Goal: Information Seeking & Learning: Learn about a topic

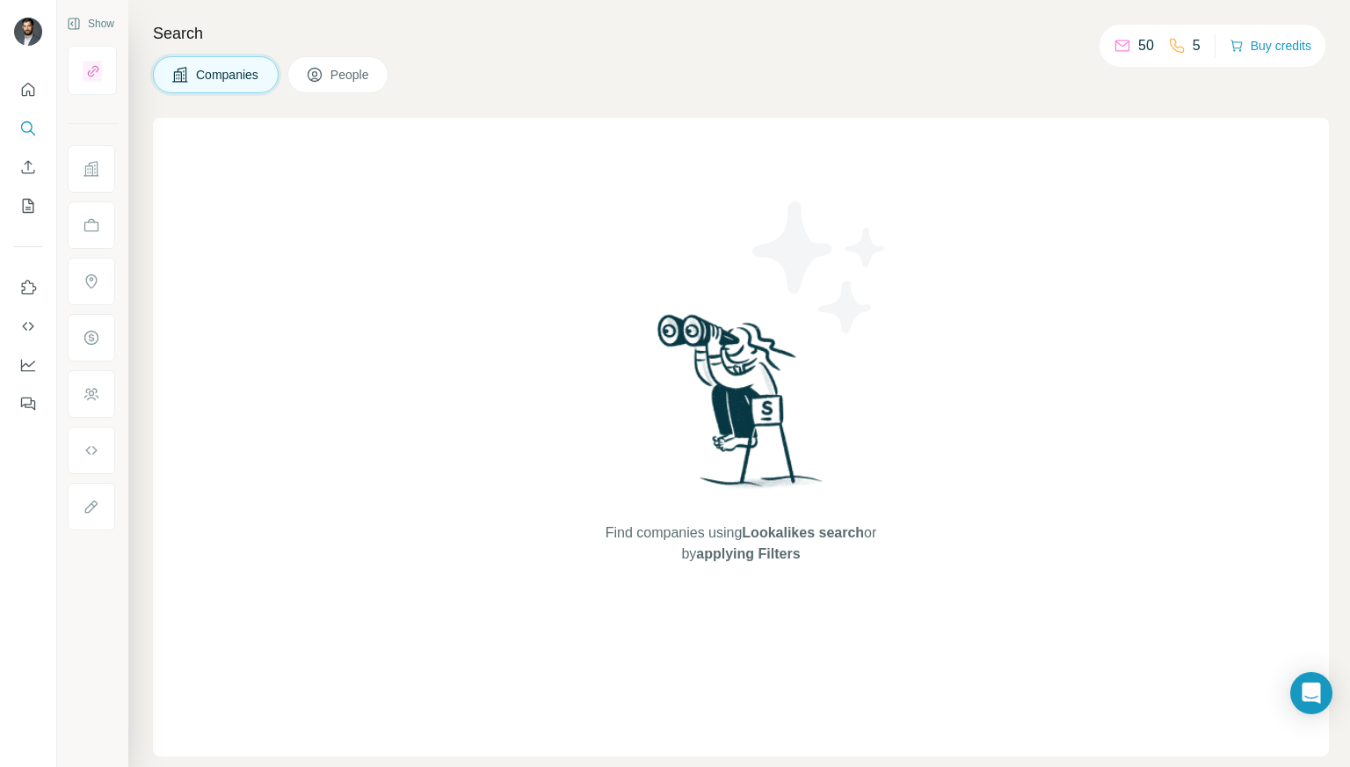
click at [359, 82] on span "People" at bounding box center [351, 75] width 40 height 18
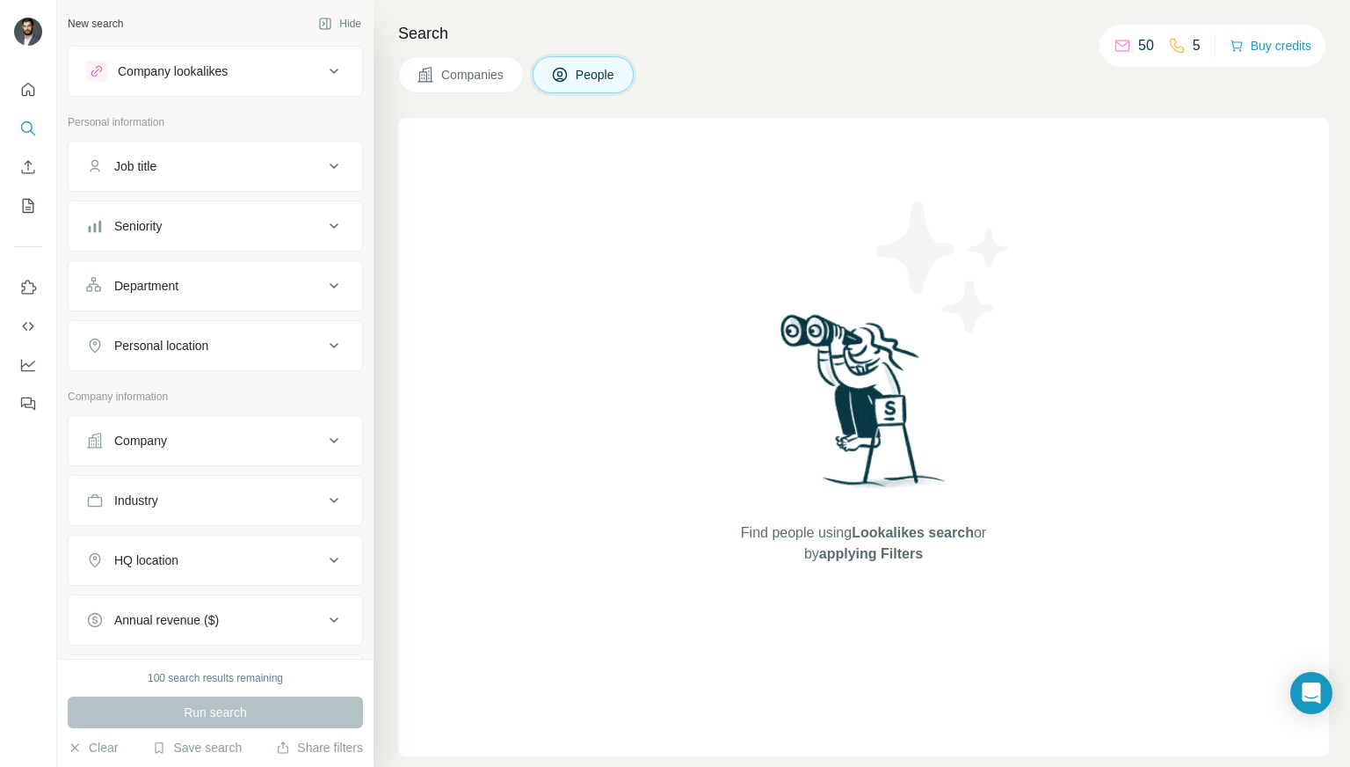
click at [260, 71] on div "Company lookalikes" at bounding box center [204, 71] width 237 height 21
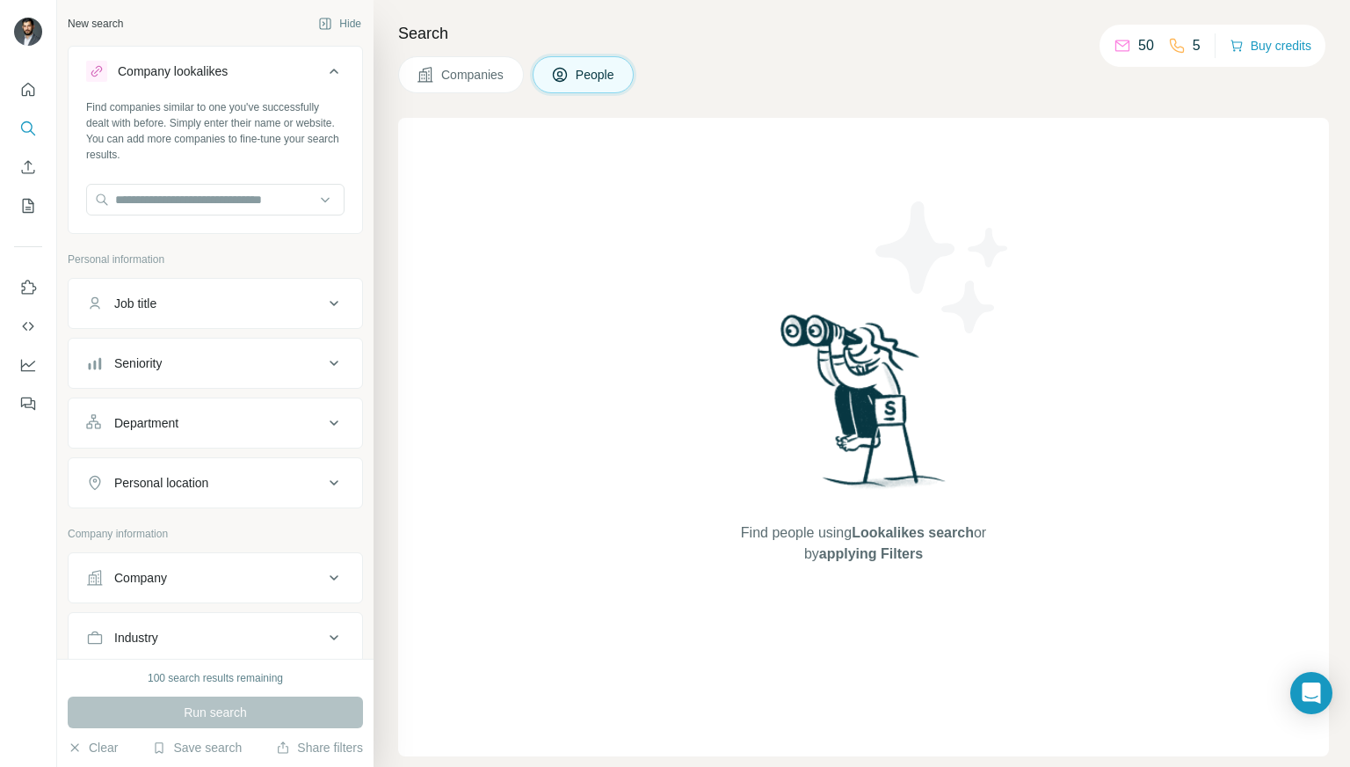
click at [435, 71] on button "Companies" at bounding box center [461, 74] width 126 height 37
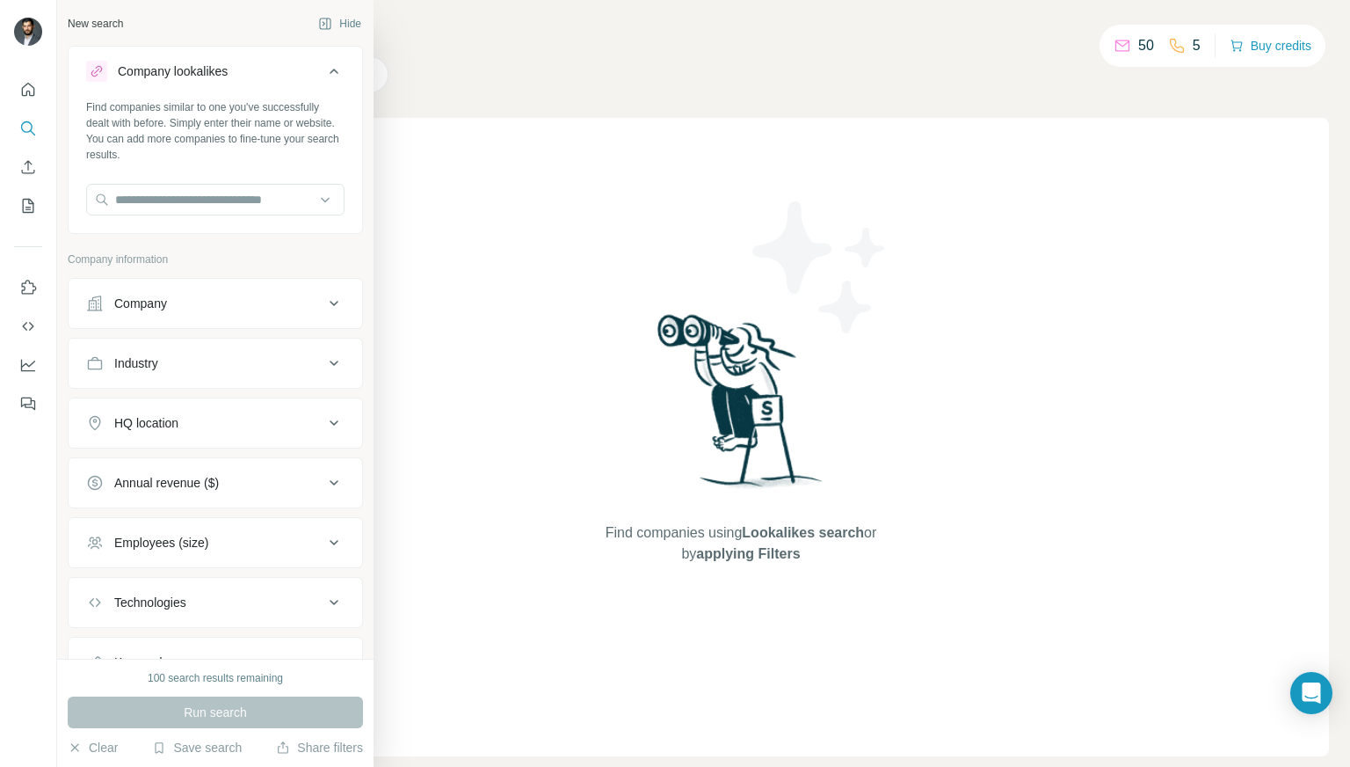
click at [235, 596] on div "Technologies" at bounding box center [204, 602] width 237 height 18
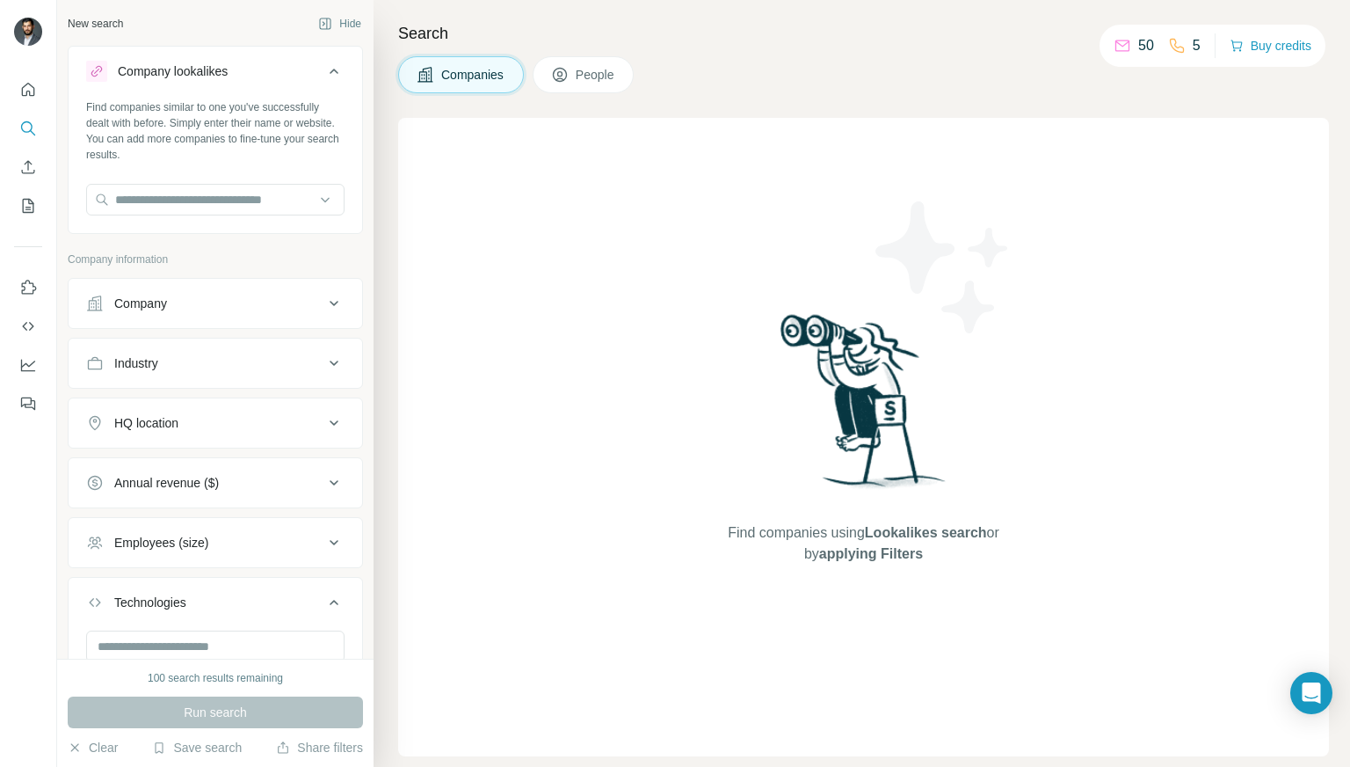
click at [245, 607] on div "Technologies" at bounding box center [204, 602] width 237 height 18
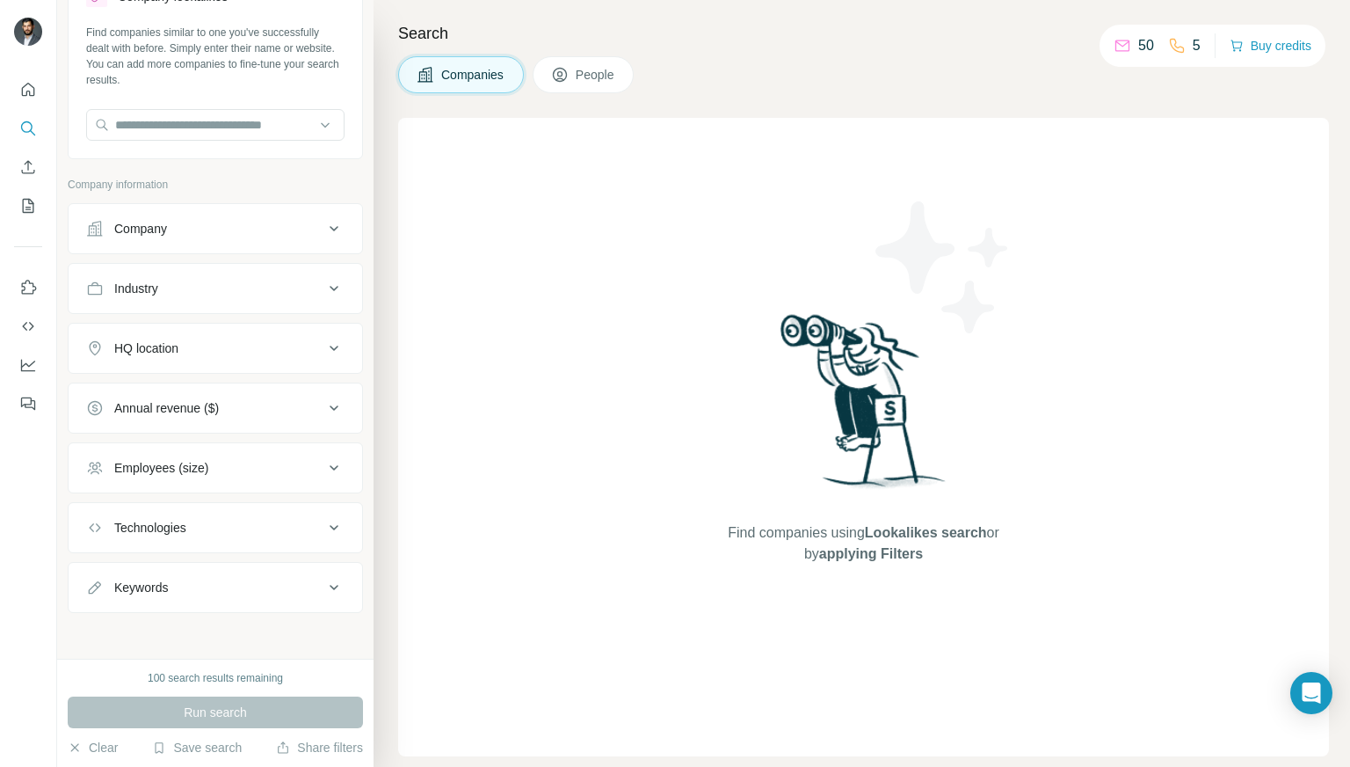
click at [268, 399] on div "Annual revenue ($)" at bounding box center [204, 408] width 237 height 18
click at [213, 584] on div "Keywords" at bounding box center [204, 587] width 237 height 18
click at [219, 581] on div "Keywords" at bounding box center [204, 587] width 237 height 18
click at [243, 347] on div "HQ location" at bounding box center [204, 348] width 237 height 18
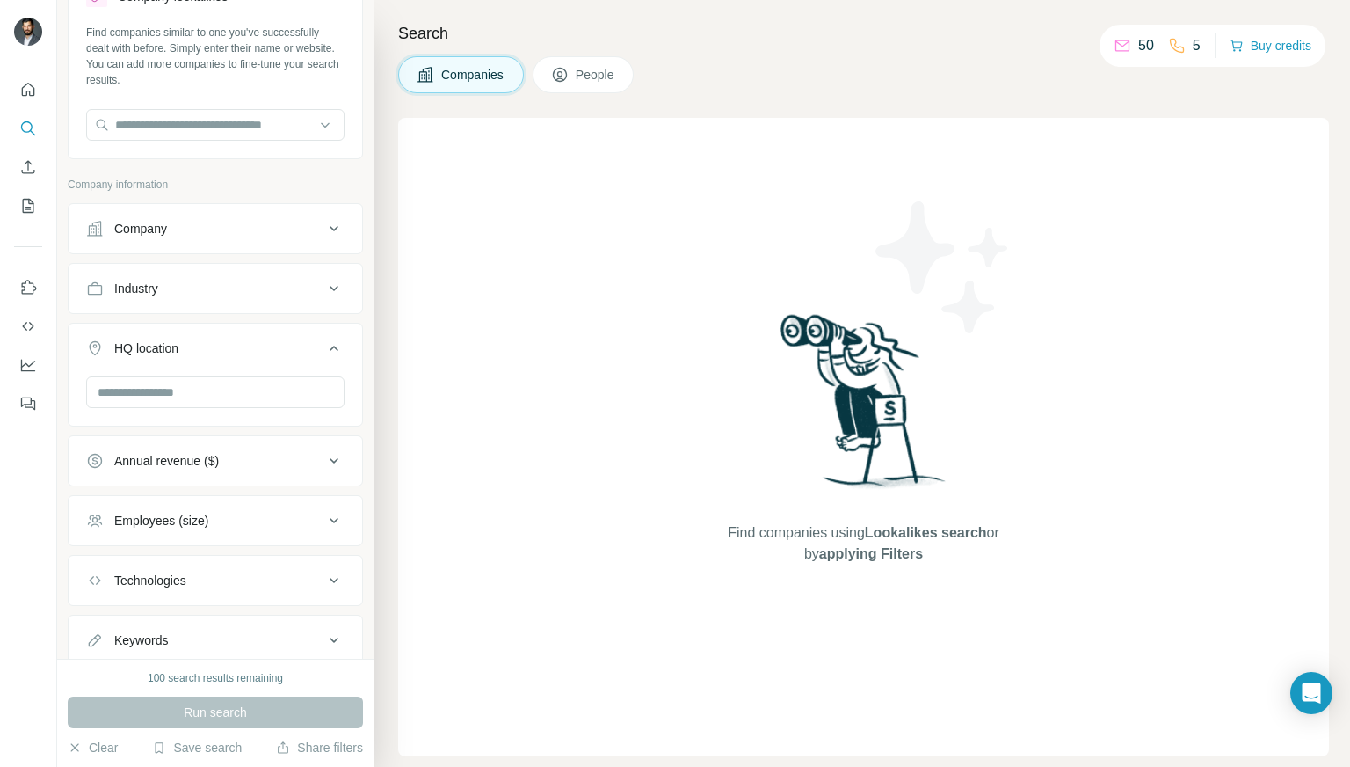
click at [243, 347] on div "HQ location" at bounding box center [204, 348] width 237 height 18
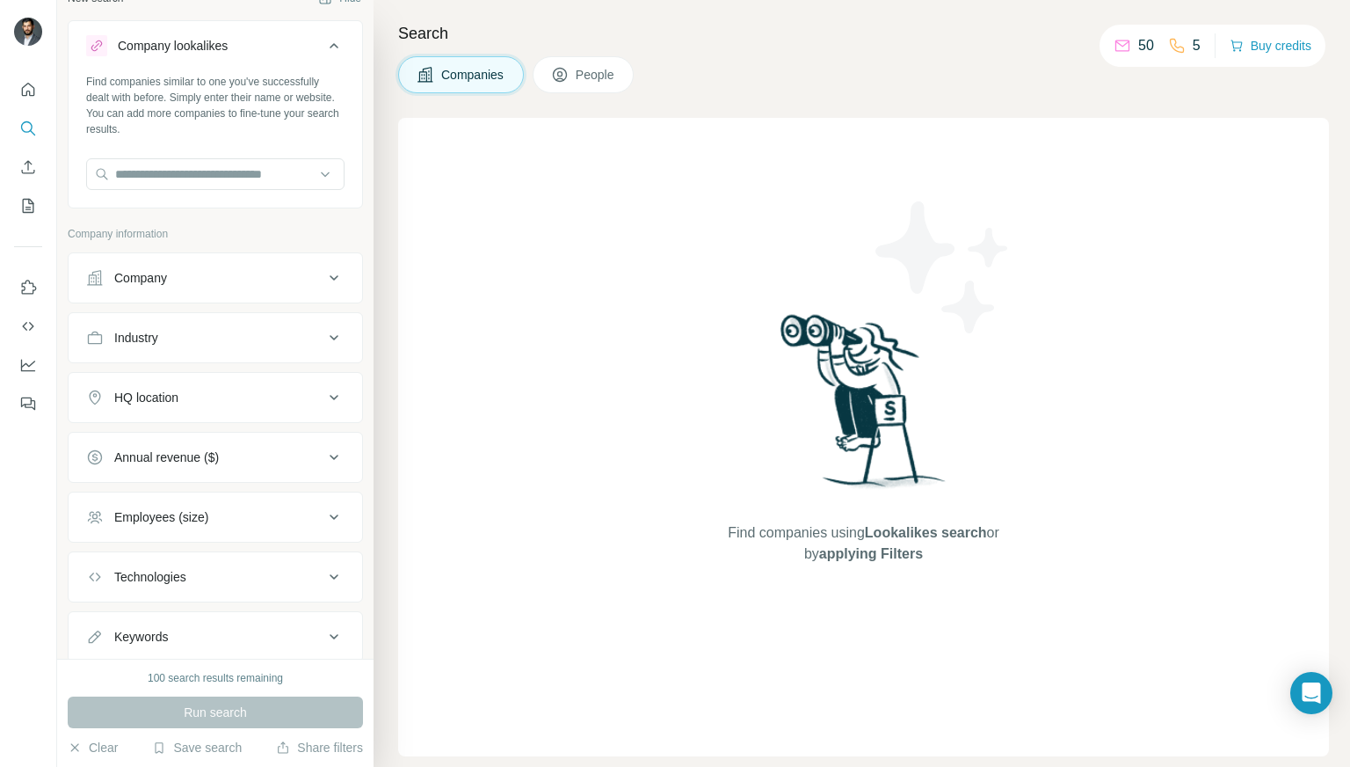
scroll to position [0, 0]
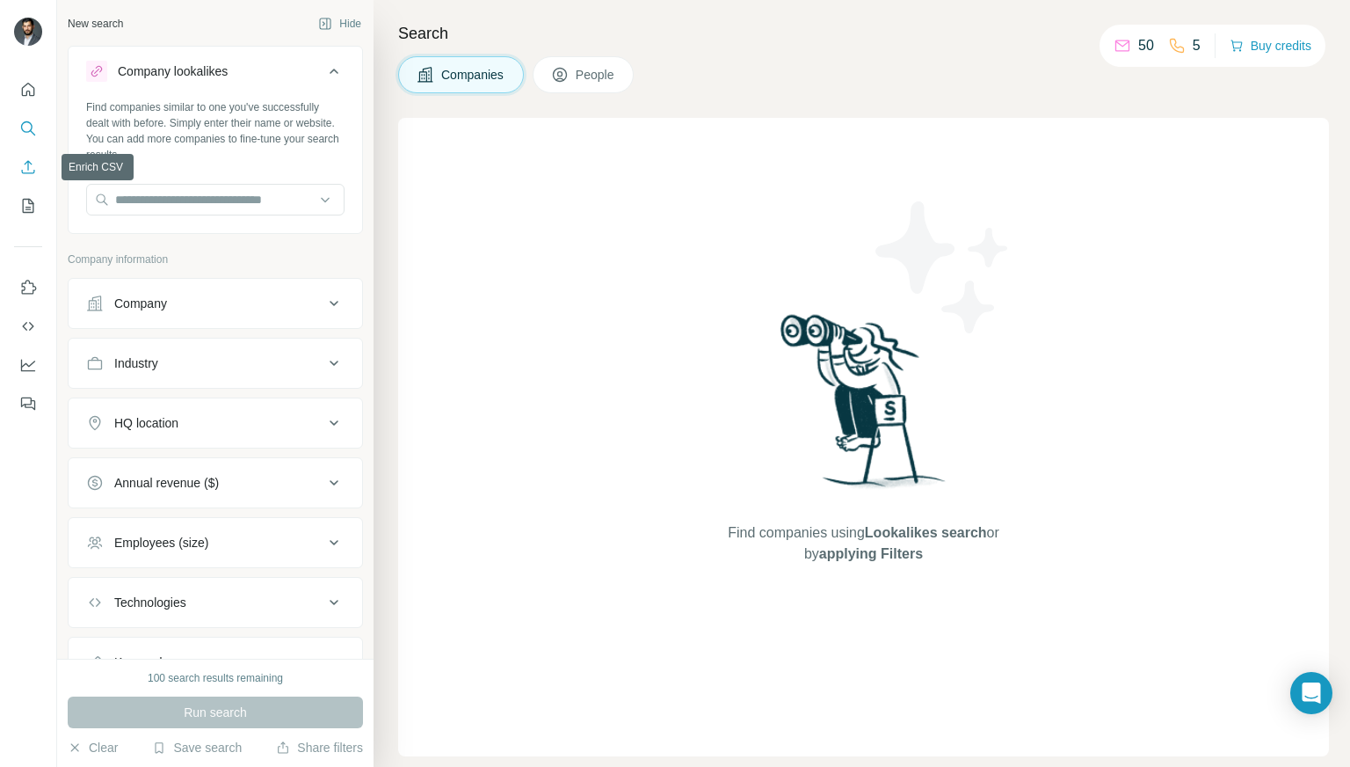
click at [20, 161] on icon "Enrich CSV" at bounding box center [28, 167] width 18 height 18
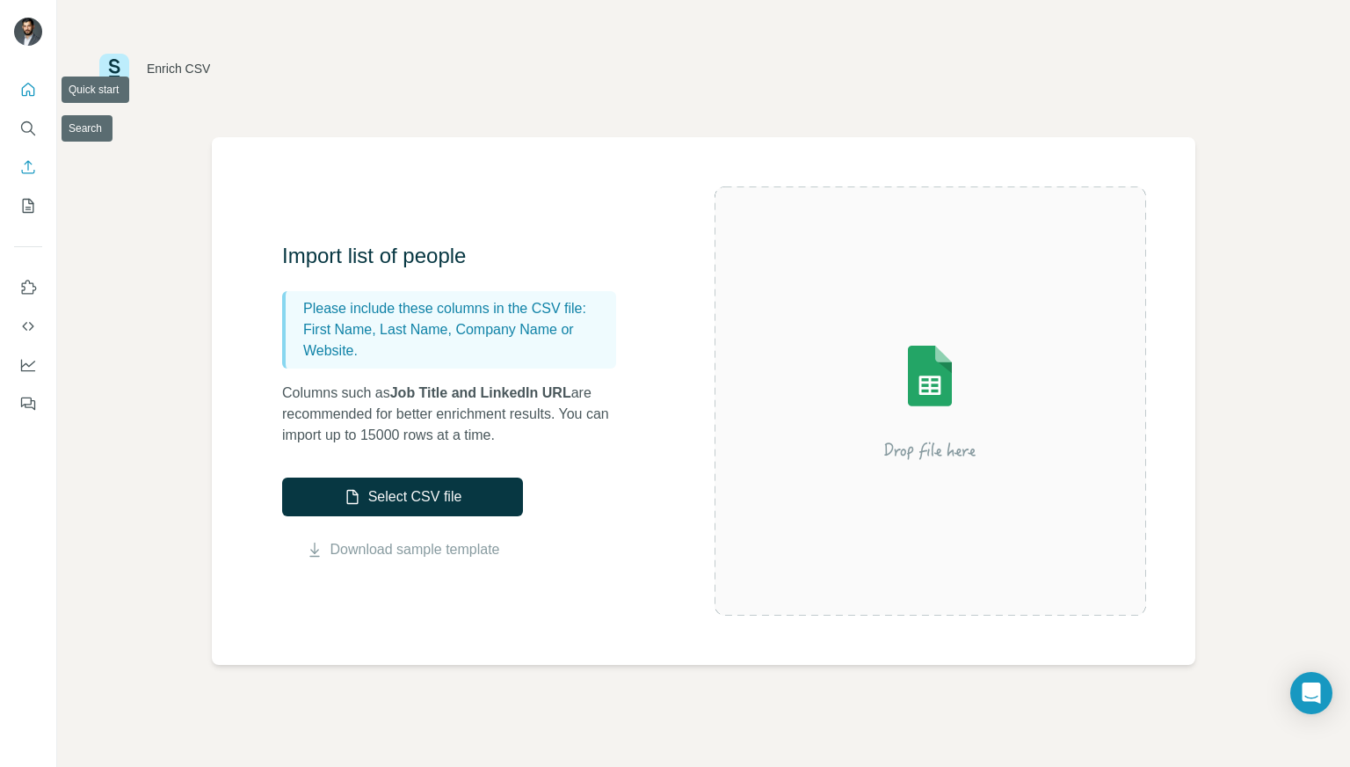
click at [30, 90] on icon "Quick start" at bounding box center [28, 90] width 18 height 18
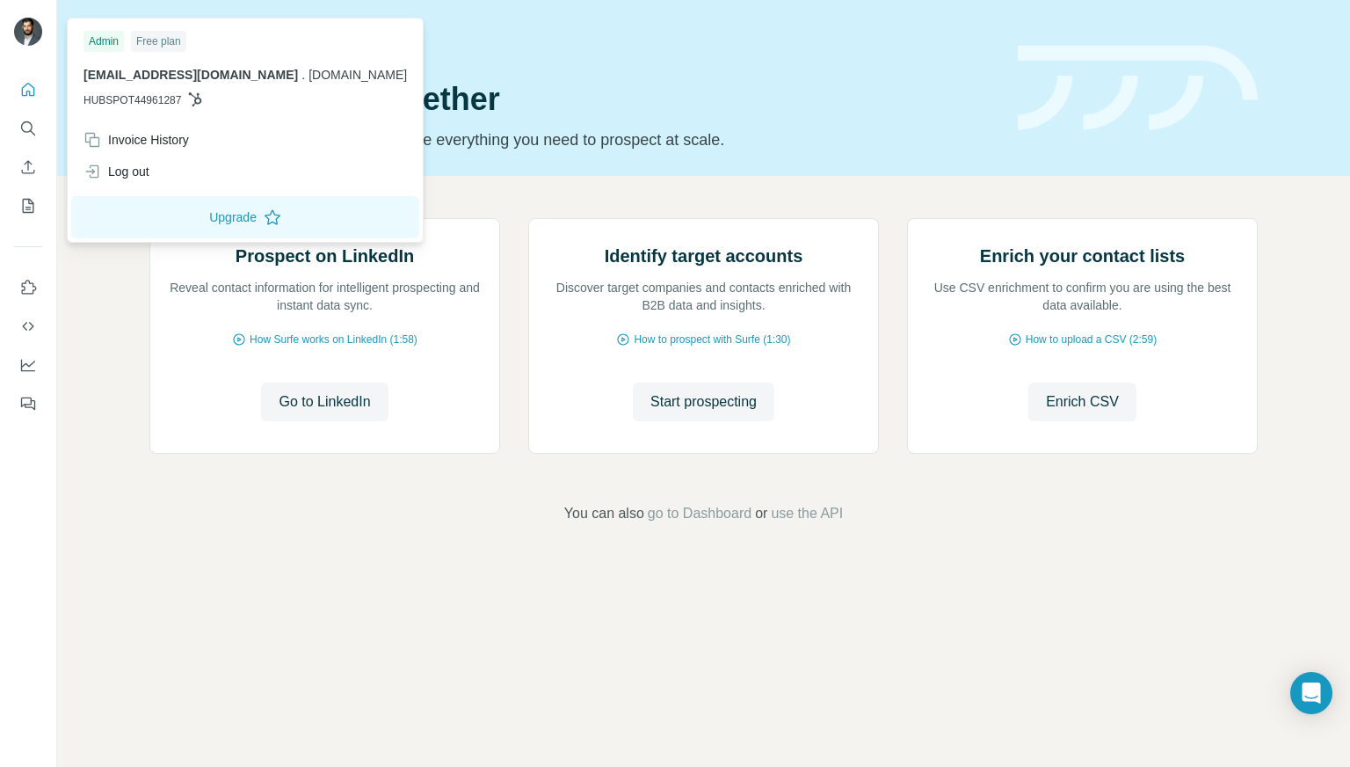
click at [19, 33] on img at bounding box center [28, 32] width 28 height 28
click at [1327, 698] on div "Open Intercom Messenger" at bounding box center [1312, 693] width 47 height 47
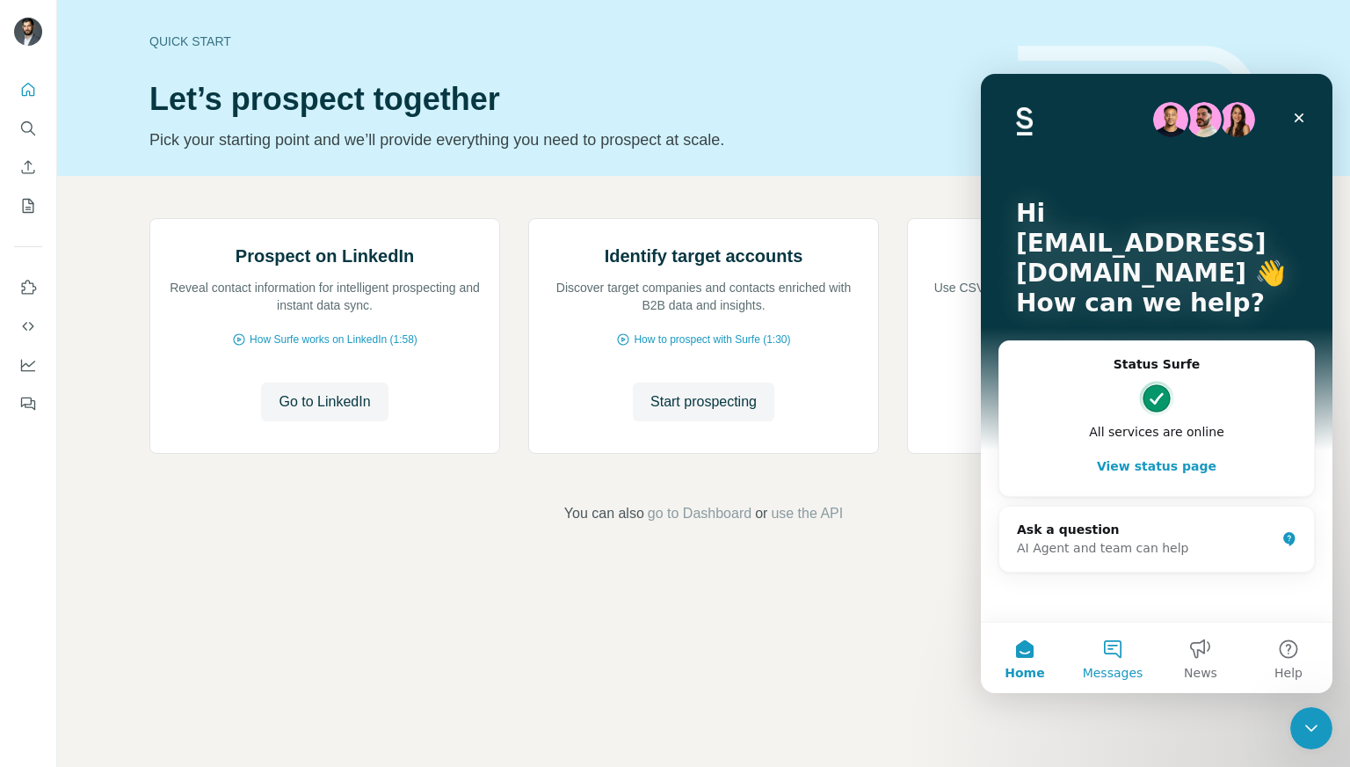
click at [1109, 654] on button "Messages" at bounding box center [1113, 657] width 88 height 70
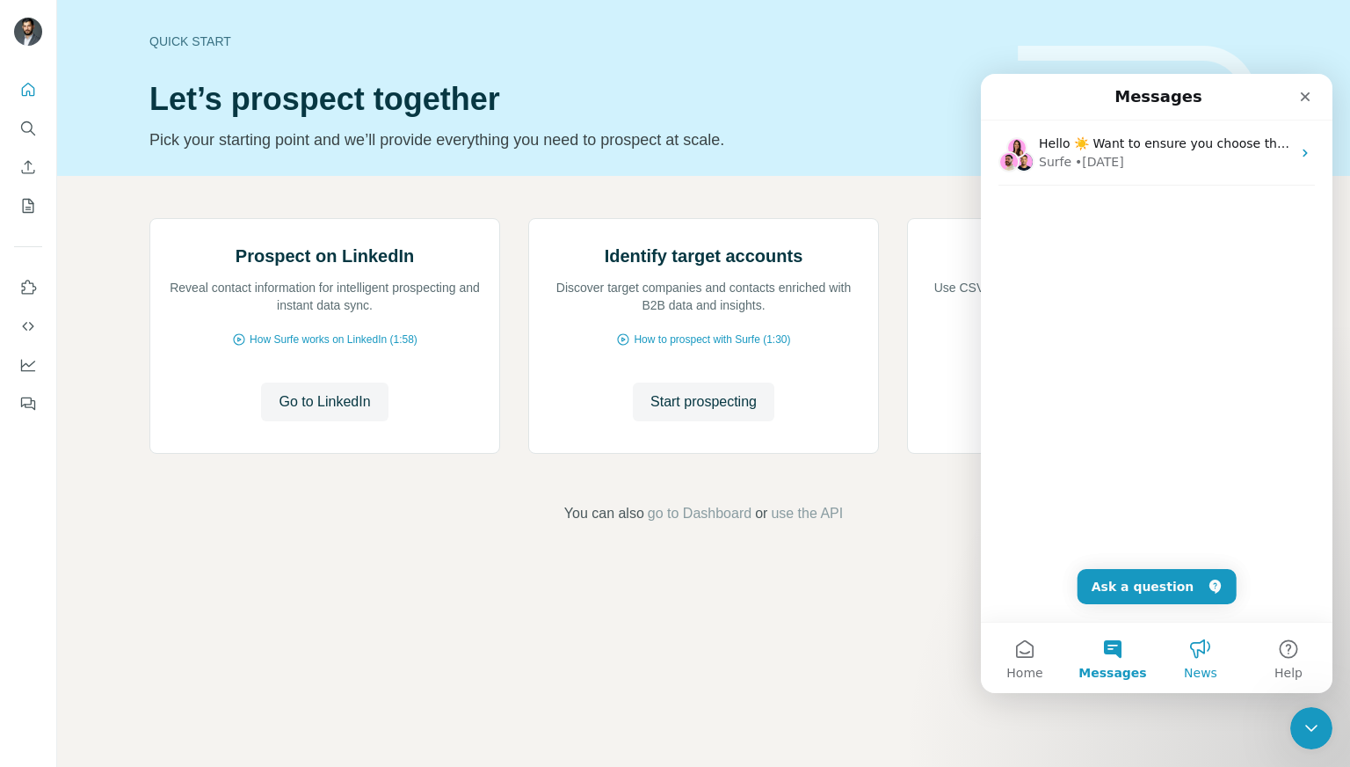
click at [1176, 665] on button "News" at bounding box center [1201, 657] width 88 height 70
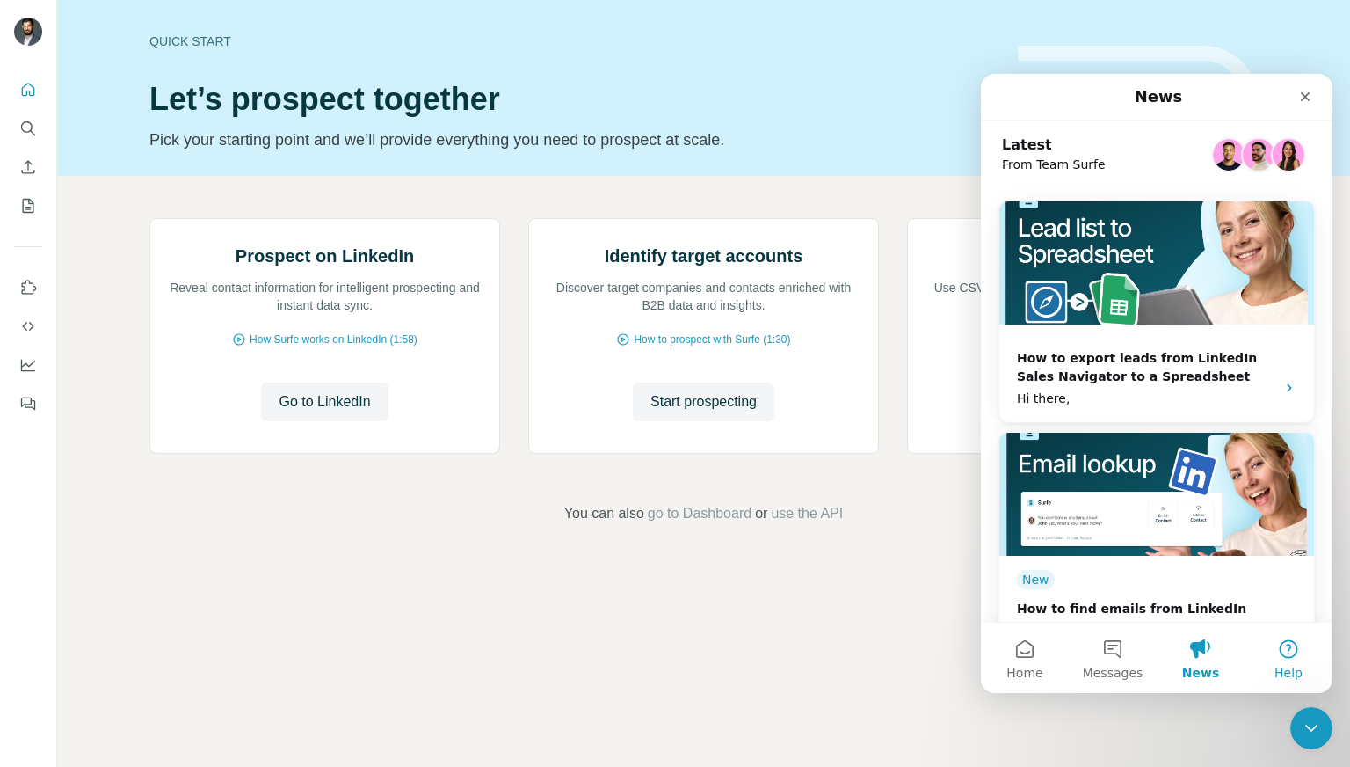
click at [1285, 658] on button "Help" at bounding box center [1289, 657] width 88 height 70
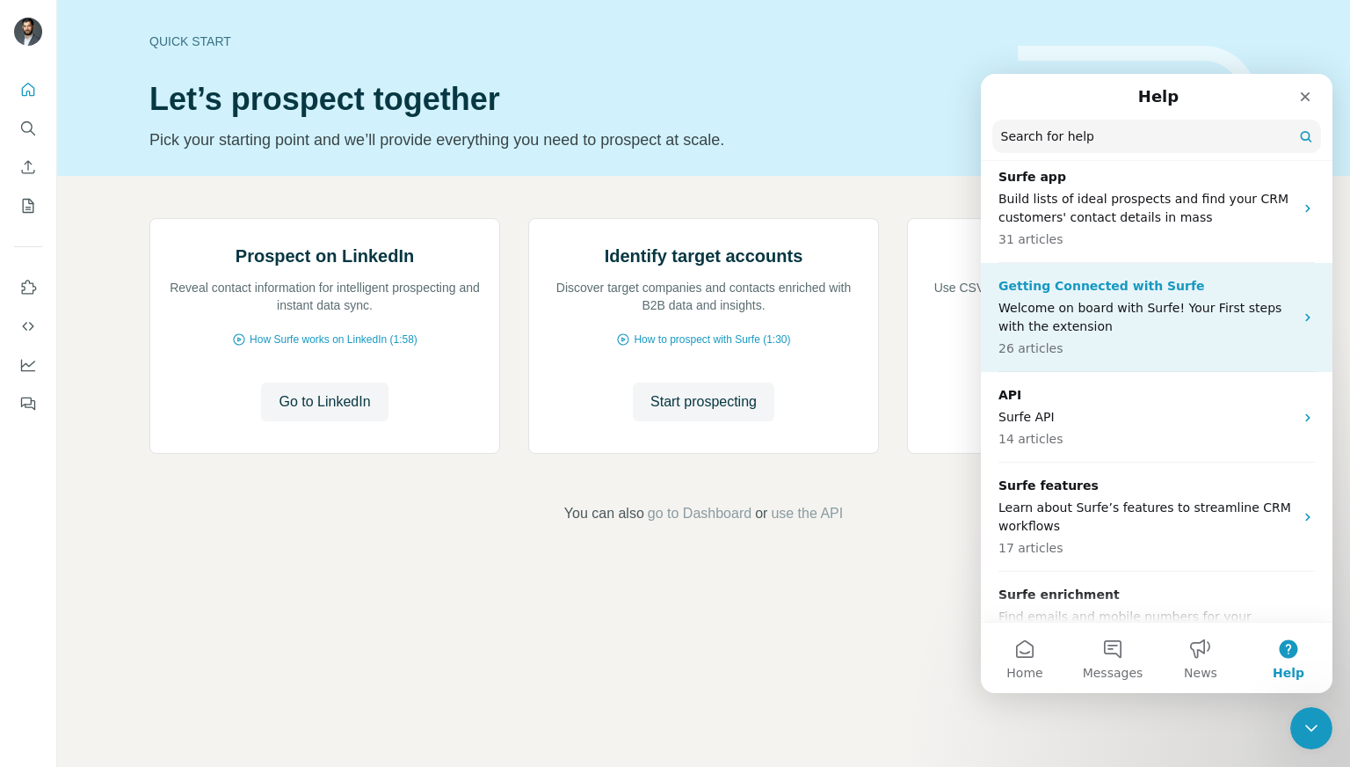
scroll to position [88, 0]
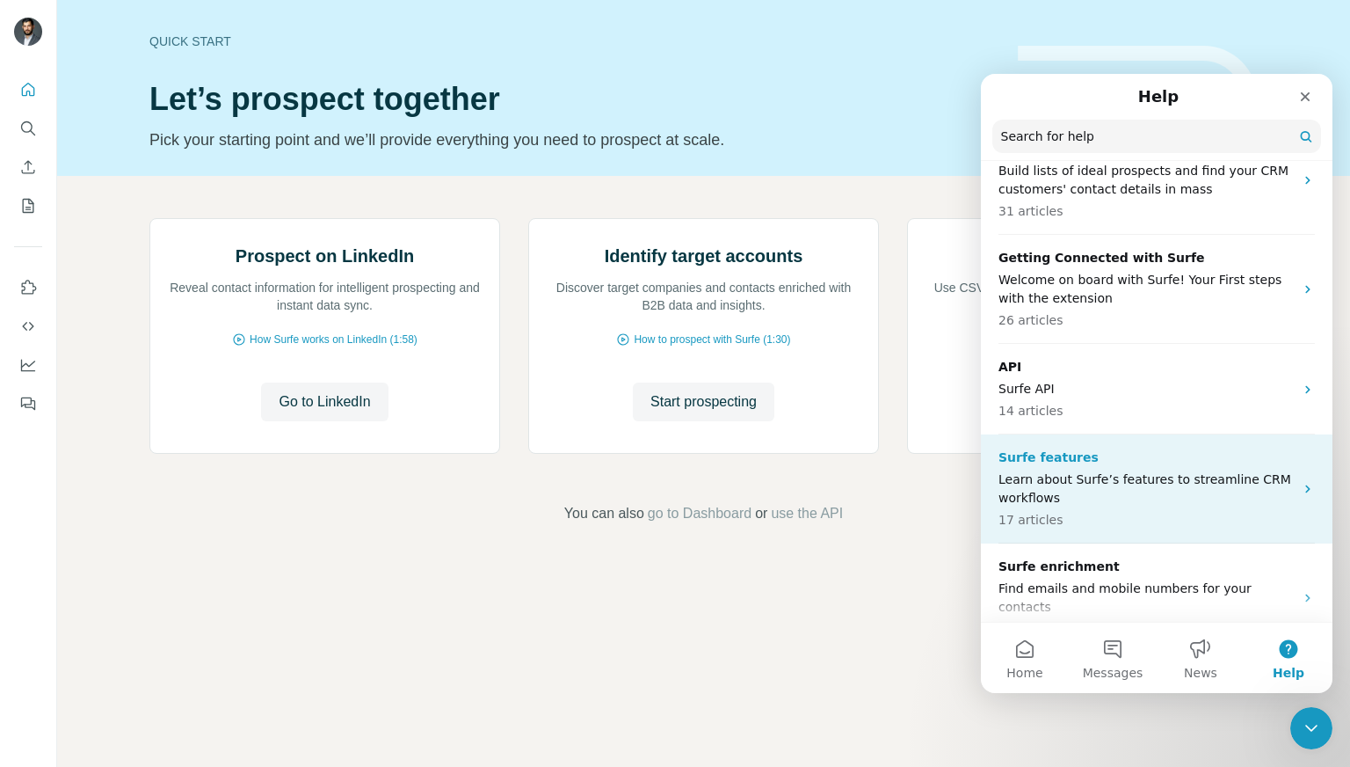
click at [1215, 483] on p "Learn about Surfe’s features to streamline CRM workflows" at bounding box center [1146, 488] width 295 height 37
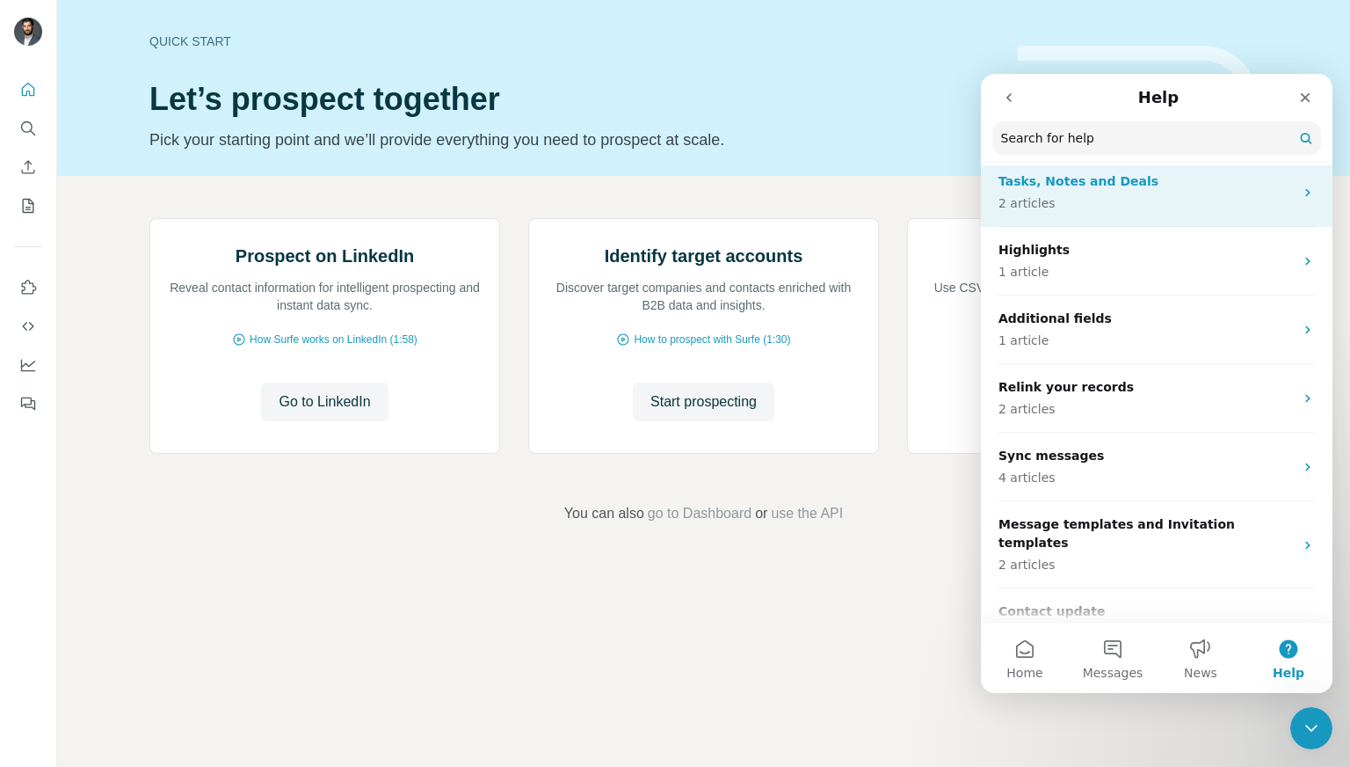
scroll to position [280, 0]
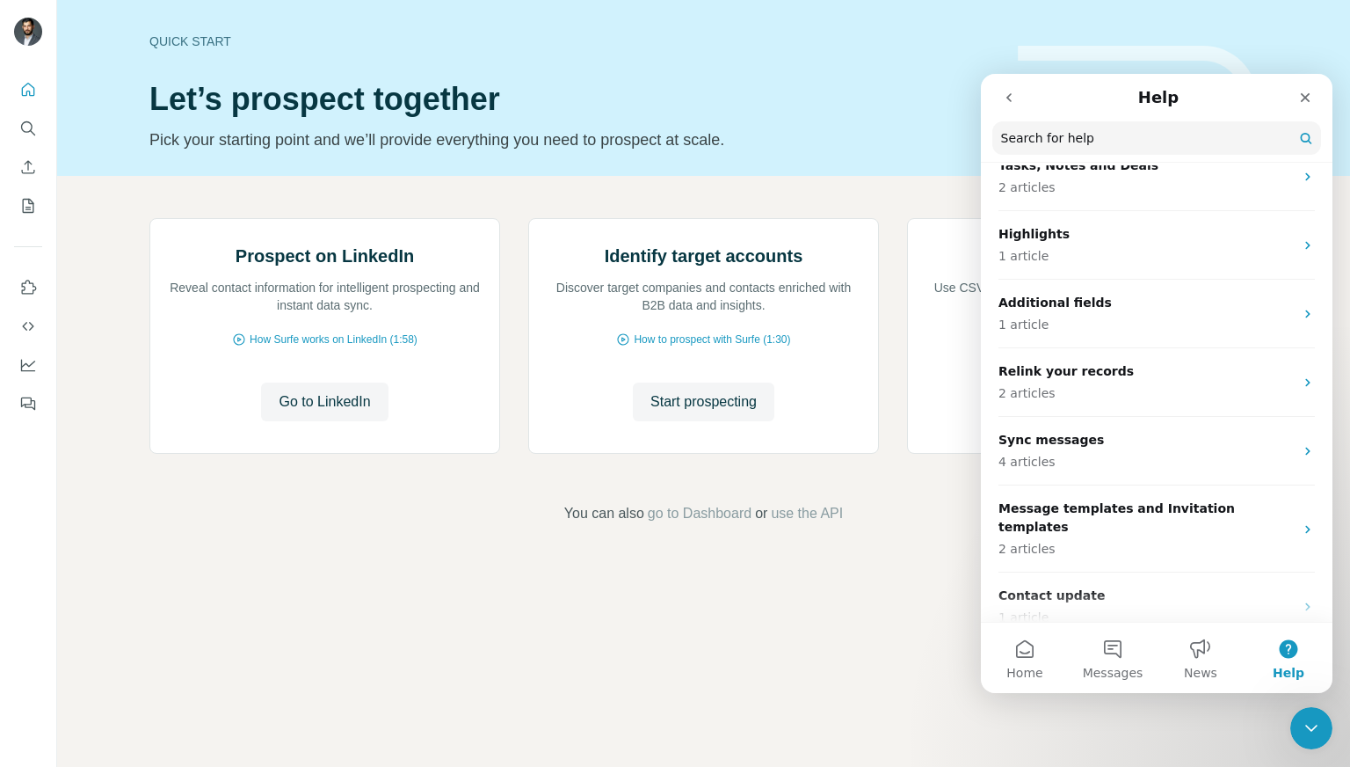
click at [1009, 99] on icon "go back" at bounding box center [1009, 97] width 5 height 9
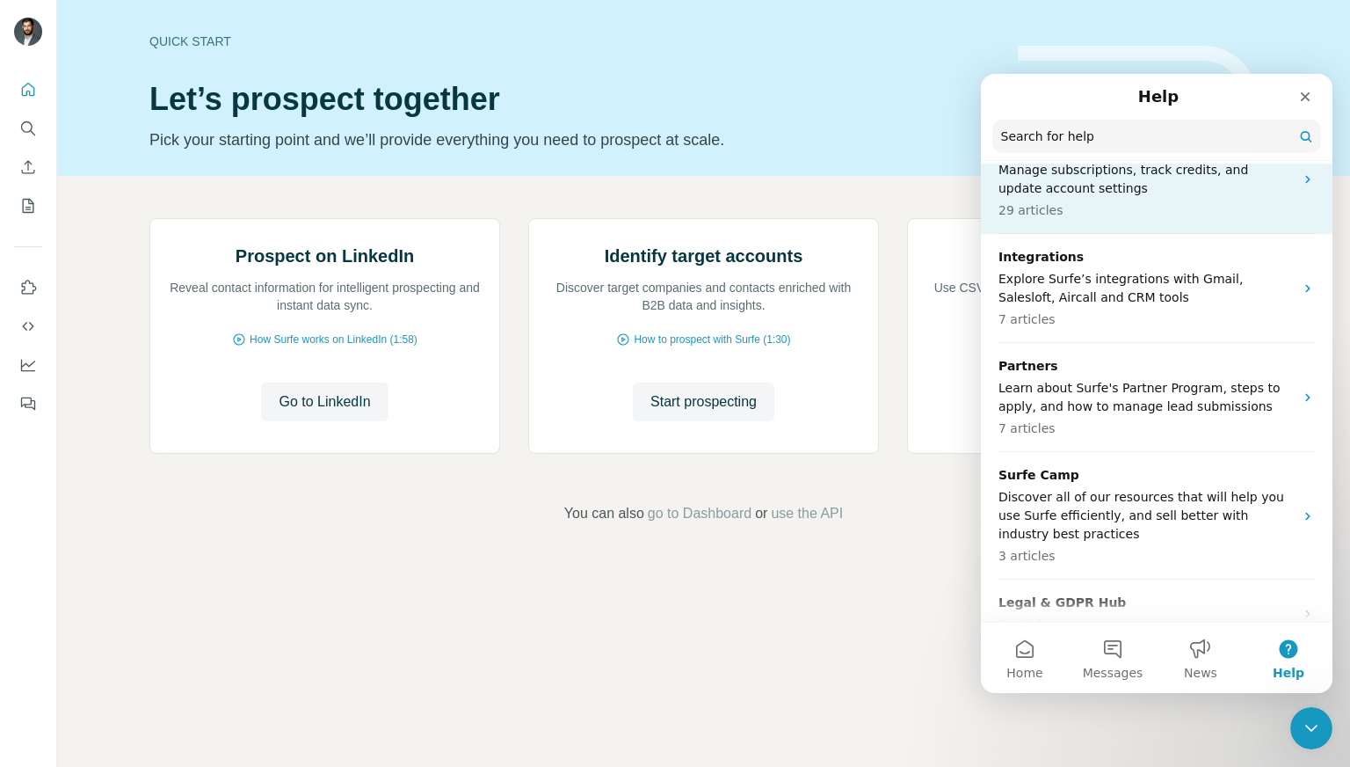
scroll to position [622, 0]
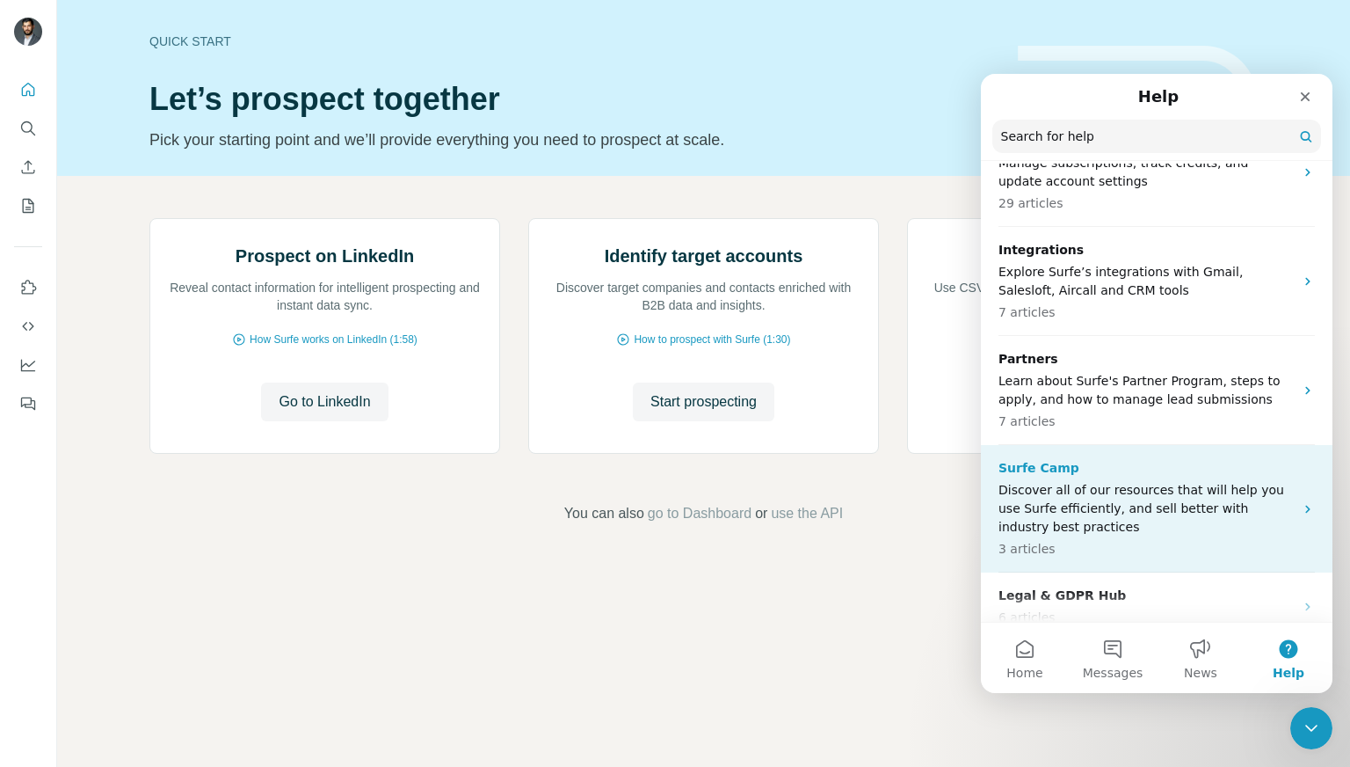
click at [1207, 493] on p "Discover all of our resources that will help you use Surfe efficiently, and sel…" at bounding box center [1146, 508] width 295 height 55
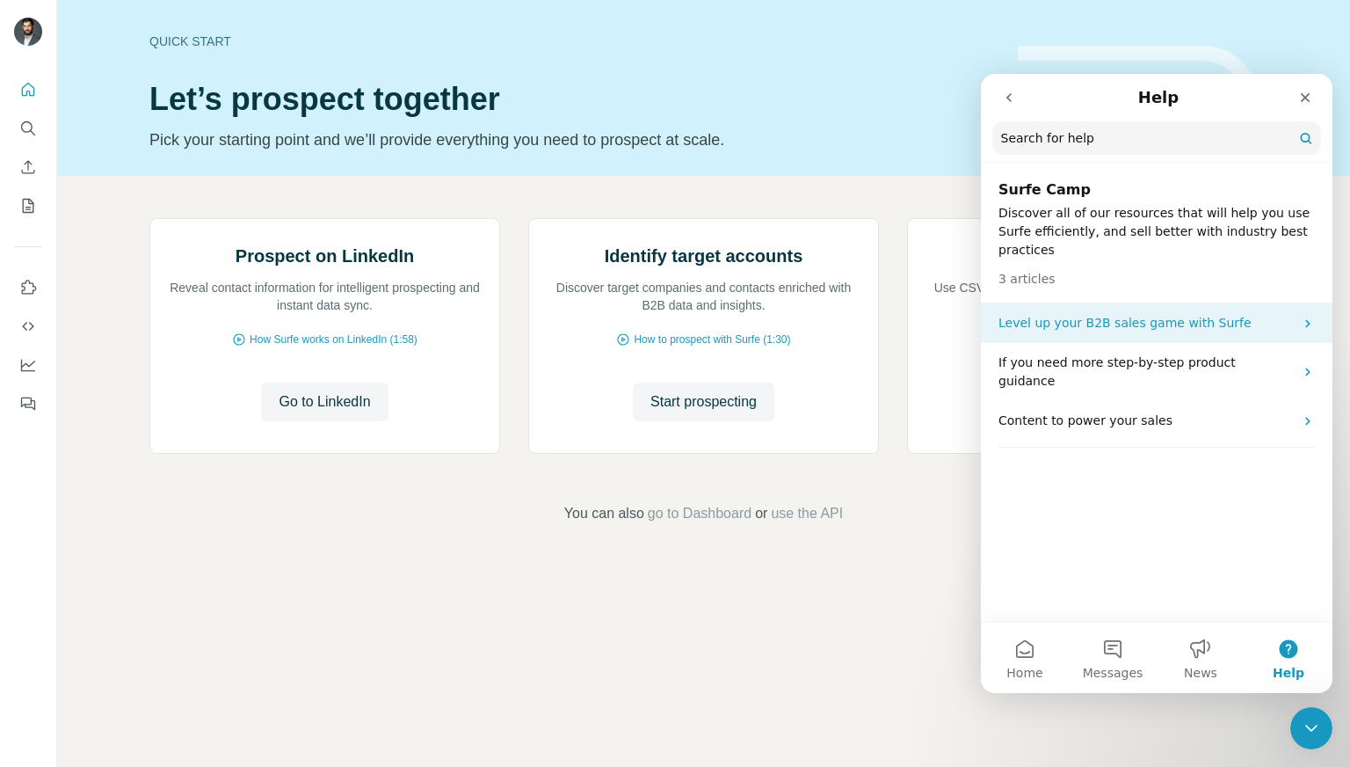
click at [1183, 314] on p "Level up your B2B sales game with Surfe" at bounding box center [1146, 323] width 295 height 18
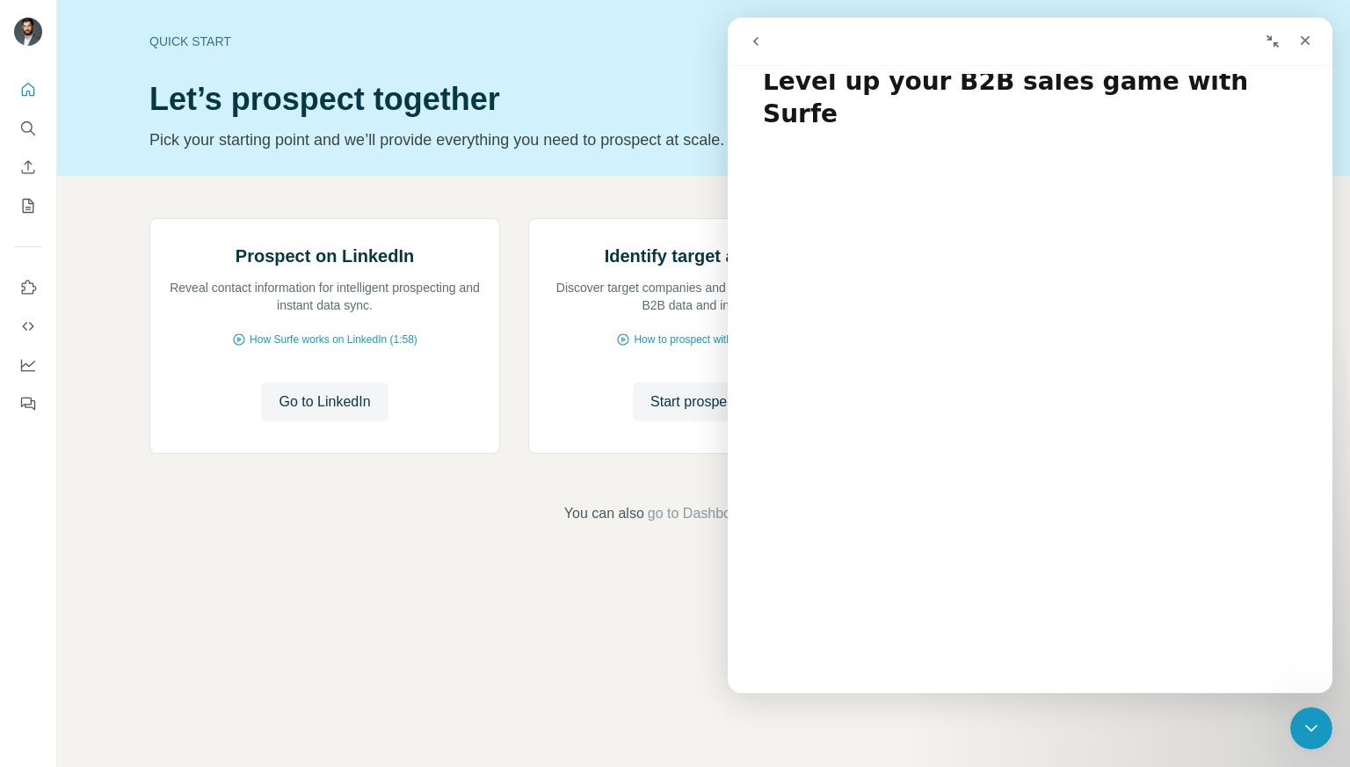
scroll to position [0, 0]
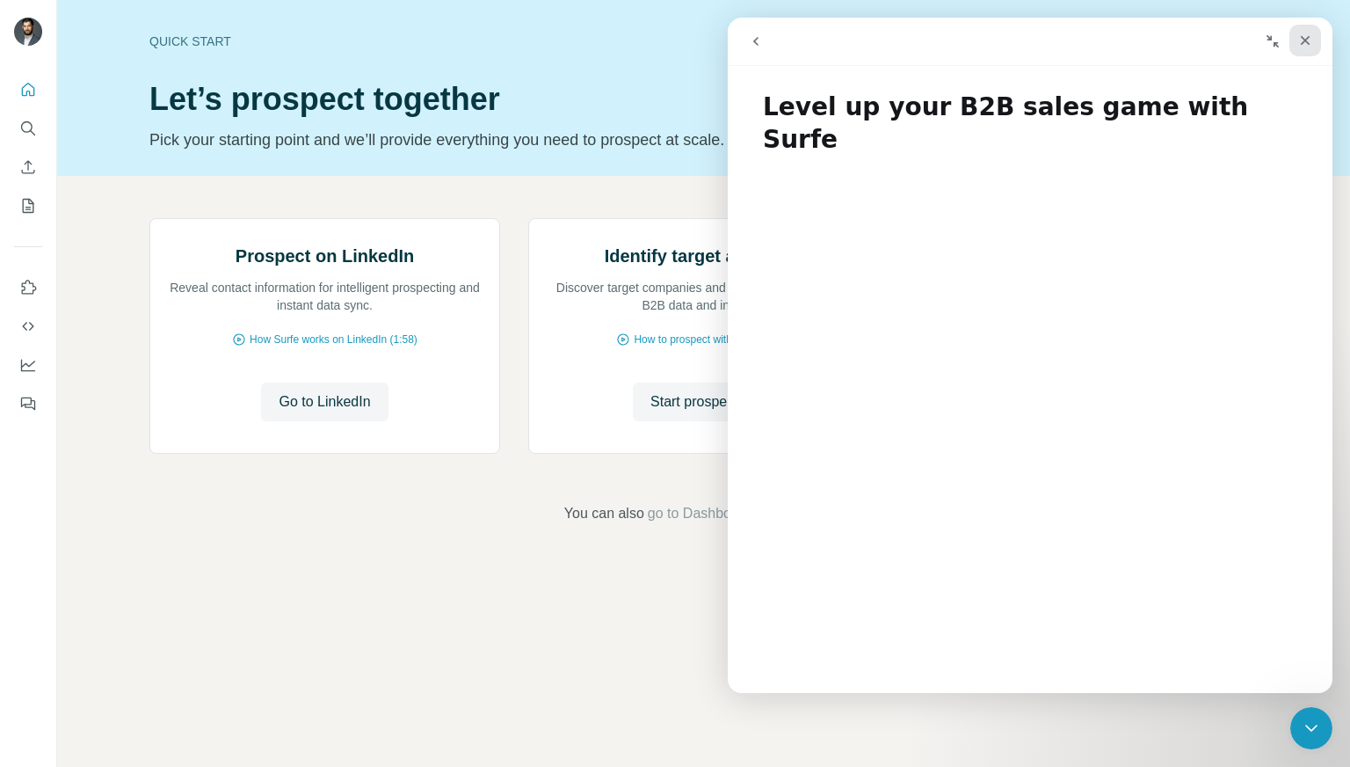
click at [1302, 40] on icon "Close" at bounding box center [1305, 40] width 14 height 14
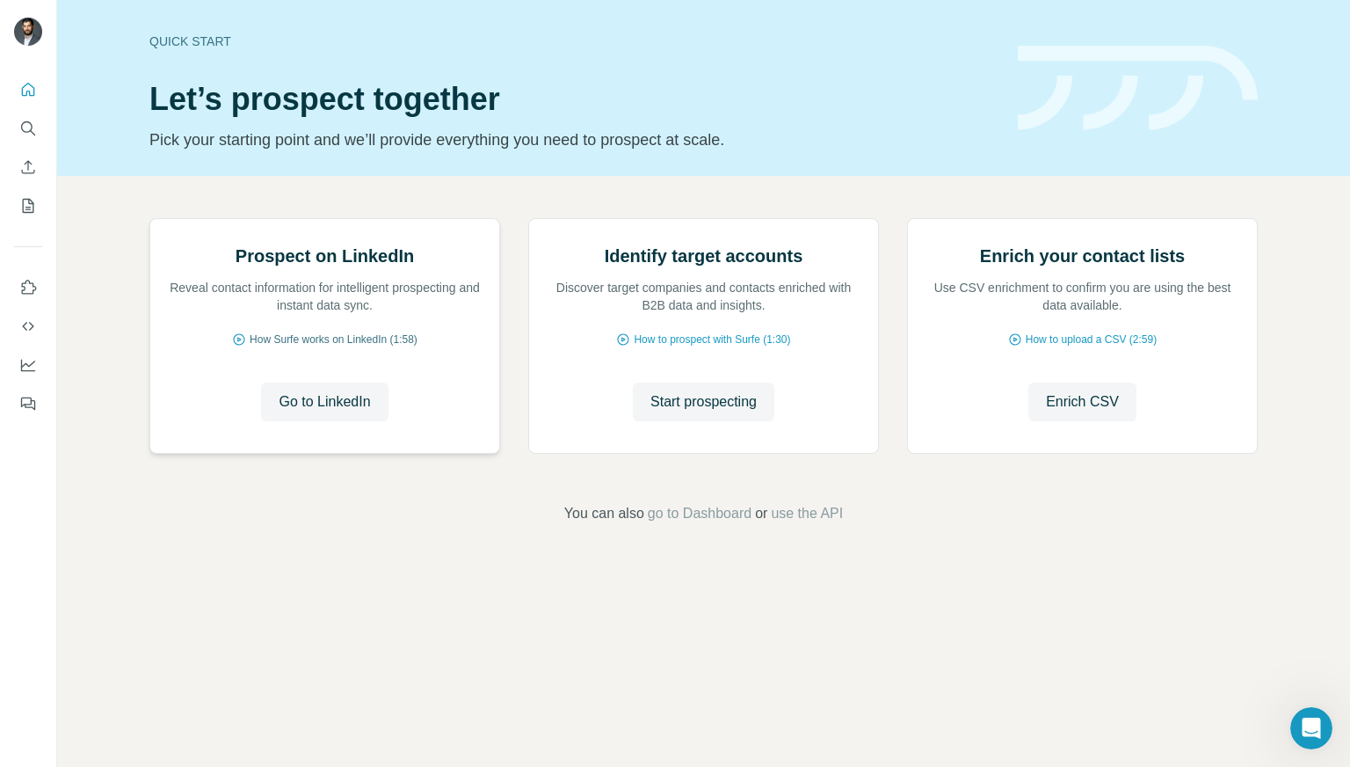
click at [338, 347] on span "How Surfe works on LinkedIn (1:58)" at bounding box center [334, 339] width 168 height 16
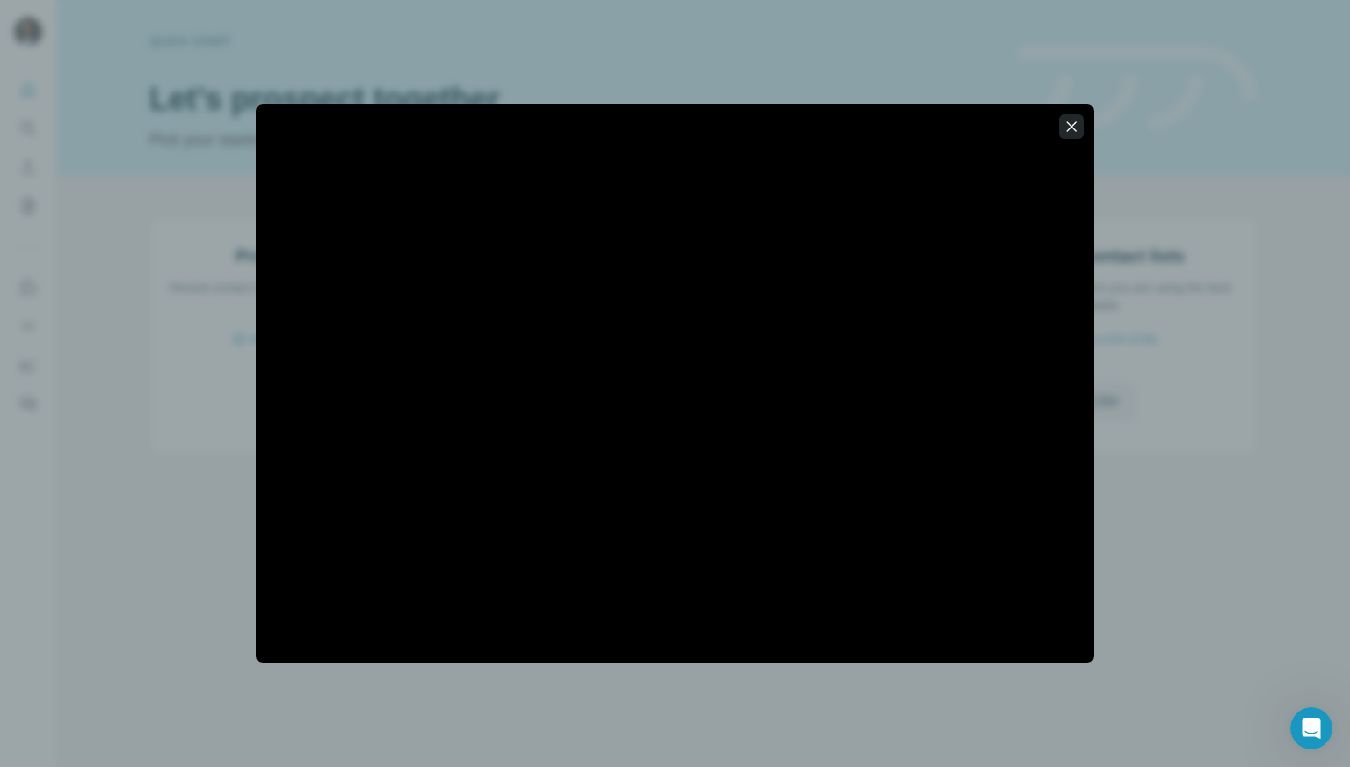
click at [1072, 132] on icon "button" at bounding box center [1072, 127] width 18 height 18
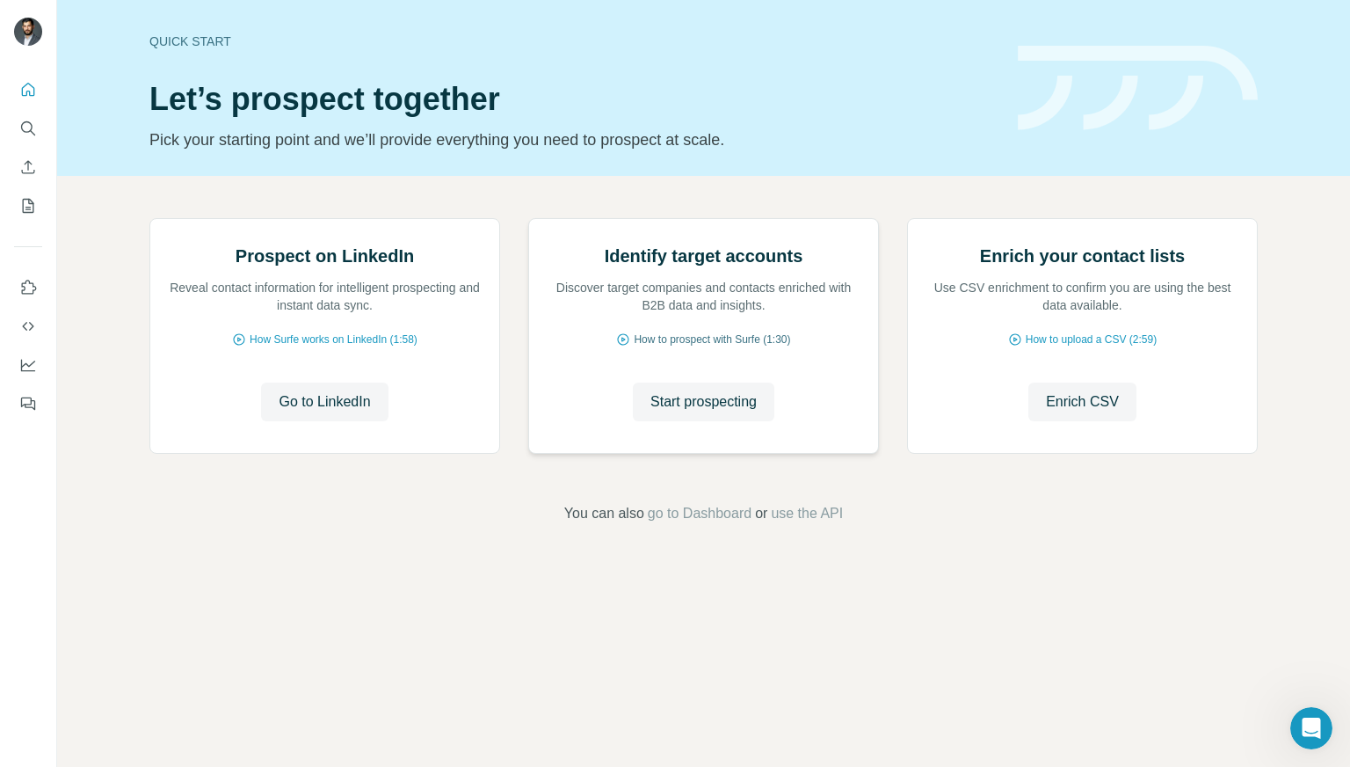
click at [724, 347] on span "How to prospect with Surfe (1:30)" at bounding box center [712, 339] width 156 height 16
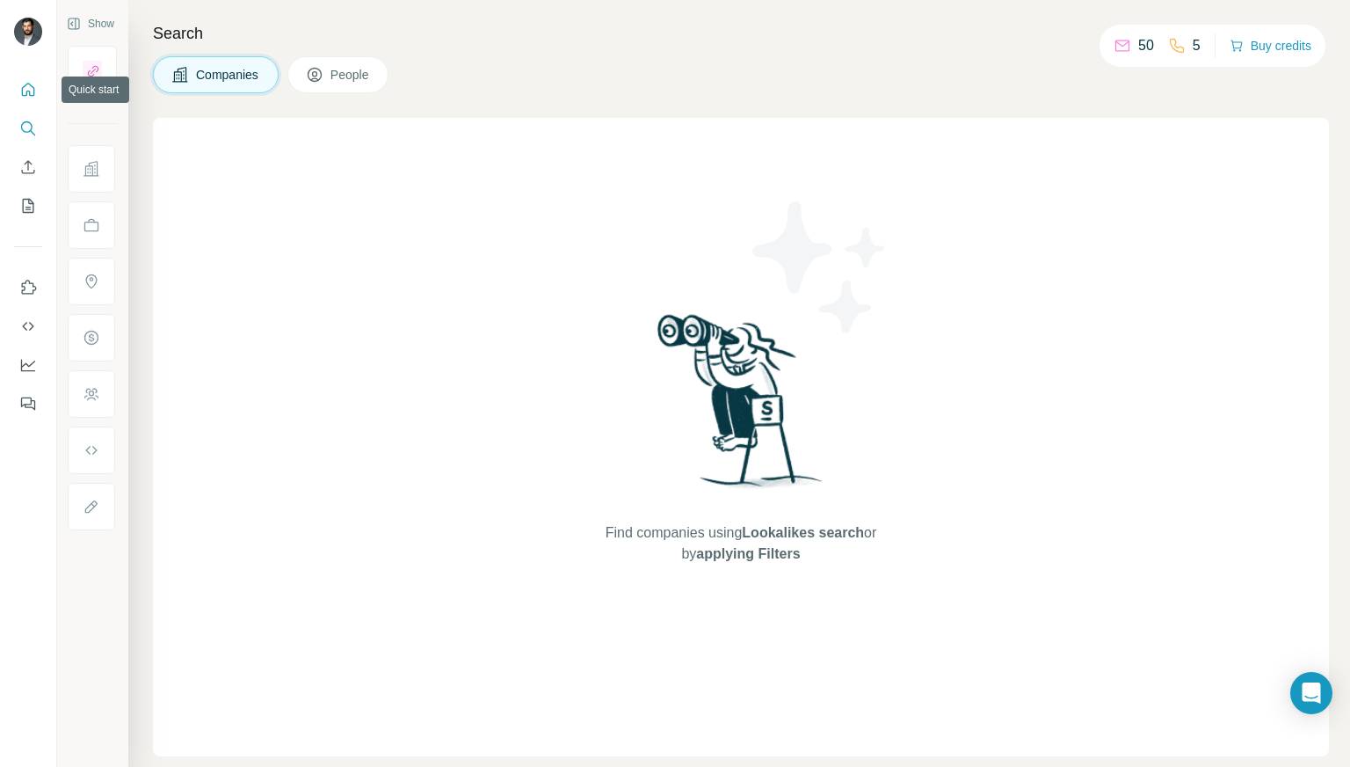
click at [28, 89] on icon "Quick start" at bounding box center [28, 90] width 18 height 18
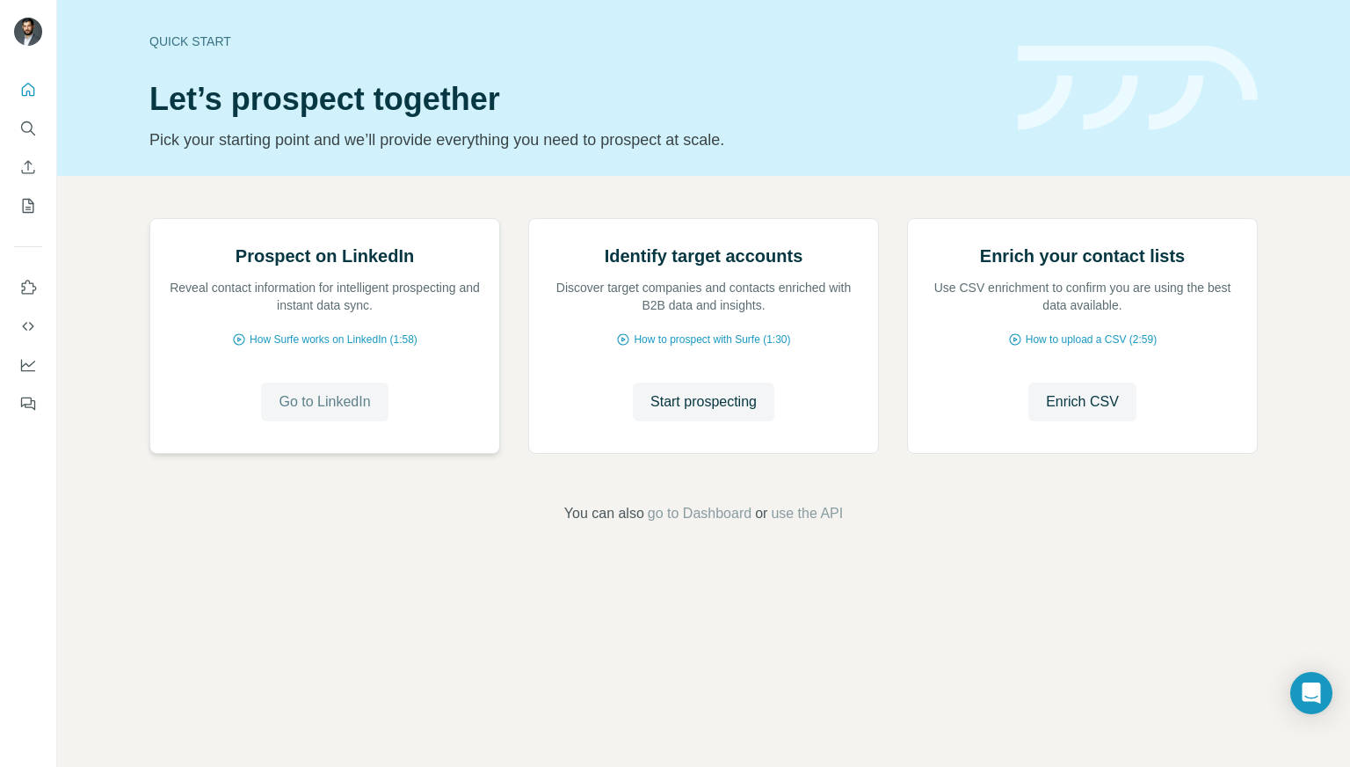
click at [348, 412] on span "Go to LinkedIn" at bounding box center [324, 401] width 91 height 21
click at [309, 347] on span "How Surfe works on LinkedIn (1:58)" at bounding box center [334, 339] width 168 height 16
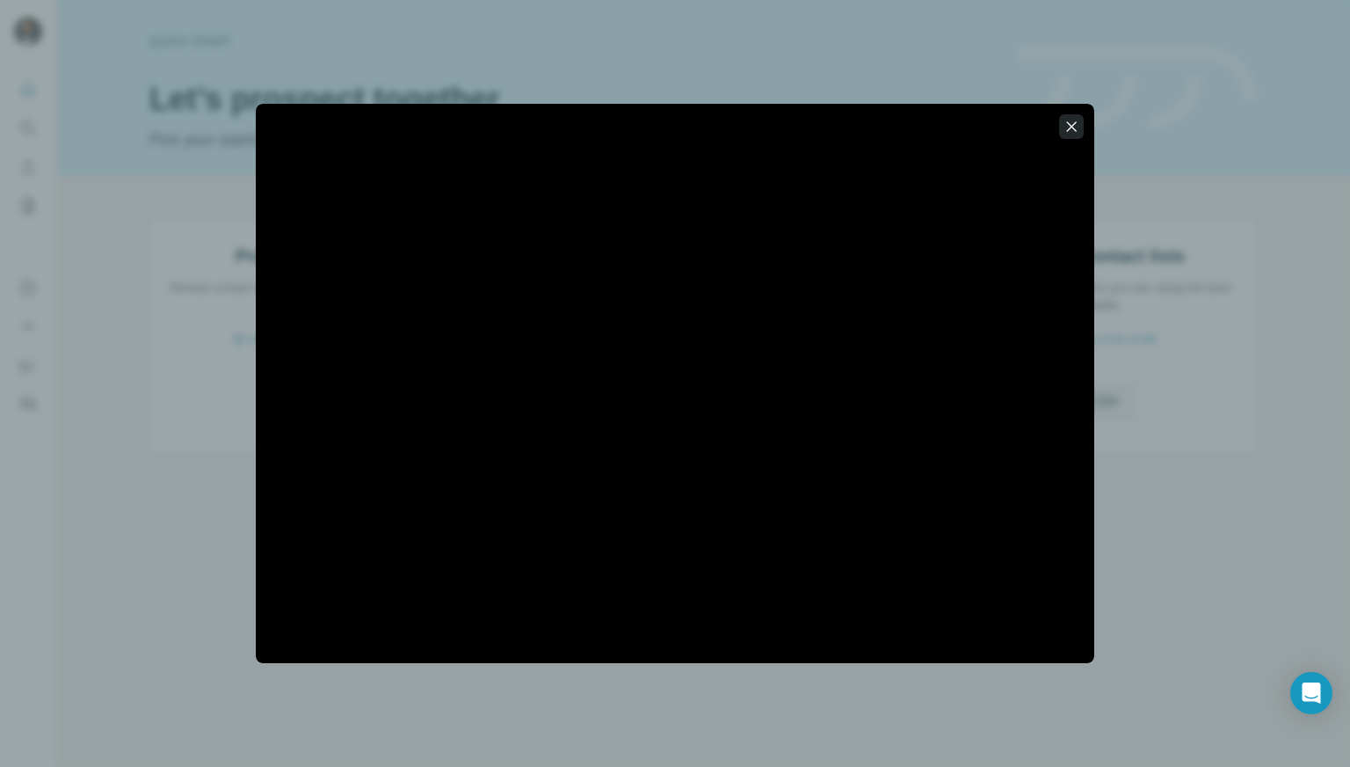
click at [1071, 125] on icon "button" at bounding box center [1072, 126] width 10 height 10
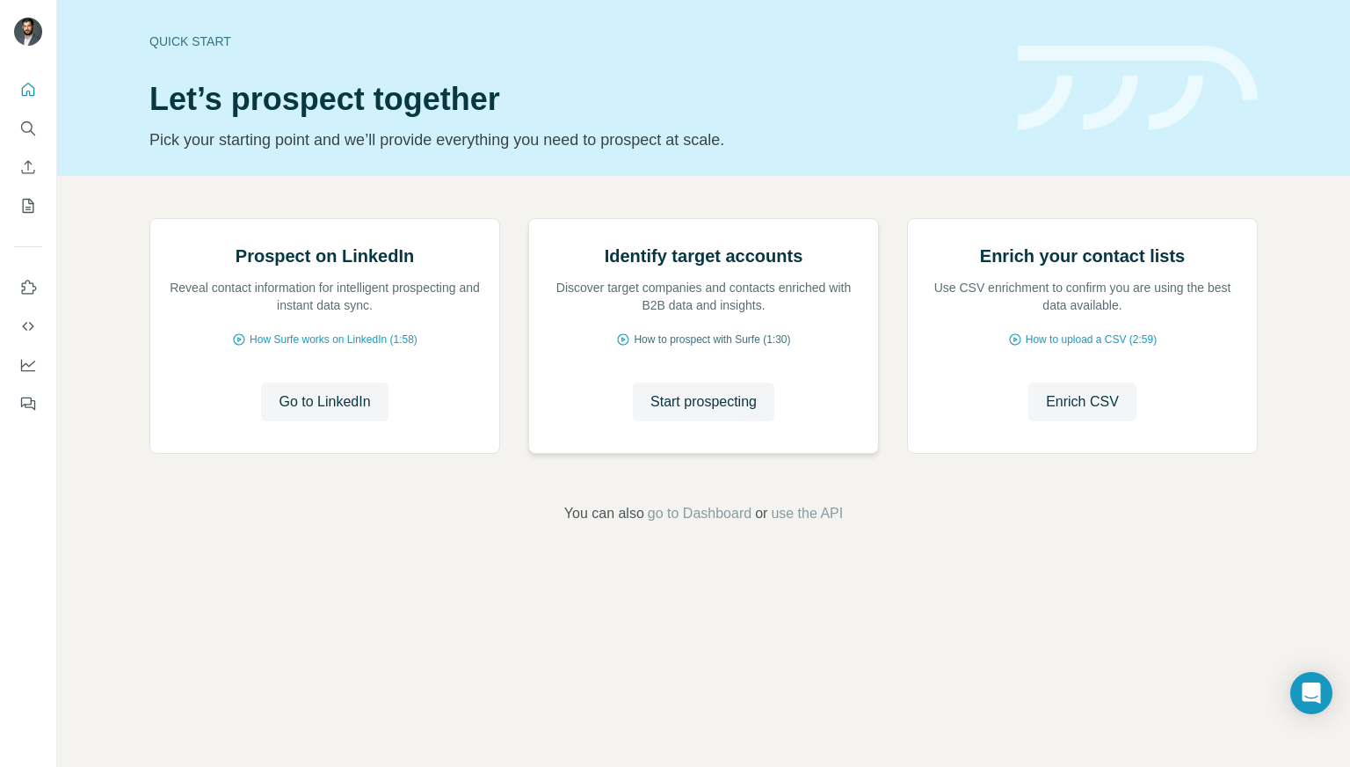
click at [668, 347] on span "How to prospect with Surfe (1:30)" at bounding box center [712, 339] width 156 height 16
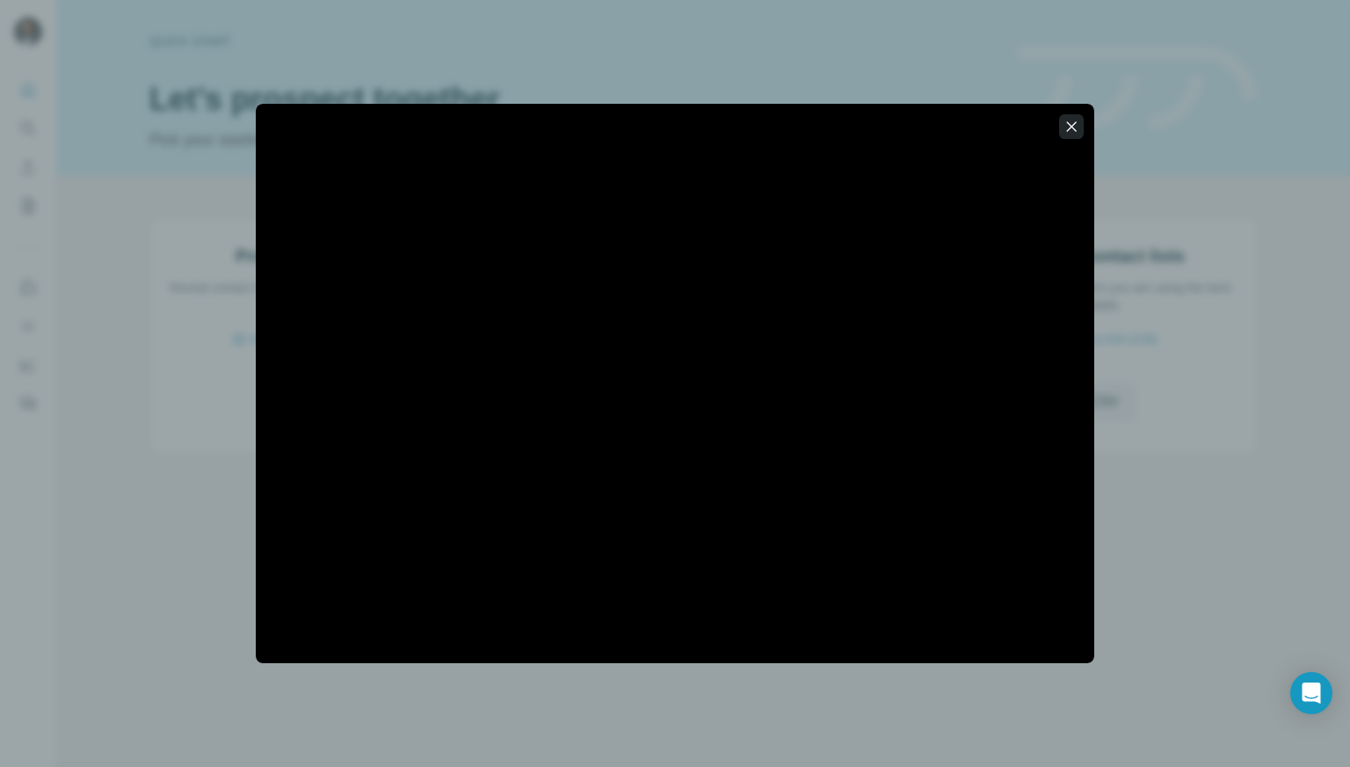
click at [1073, 120] on icon "button" at bounding box center [1072, 127] width 18 height 18
